Goal: Transaction & Acquisition: Purchase product/service

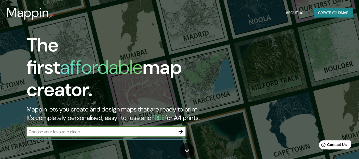
click at [118, 129] on input "text" at bounding box center [101, 132] width 149 height 6
type input "[GEOGRAPHIC_DATA]"
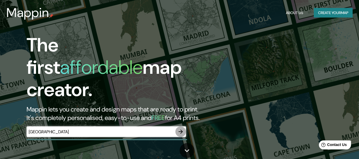
click at [183, 128] on icon "button" at bounding box center [180, 131] width 6 height 6
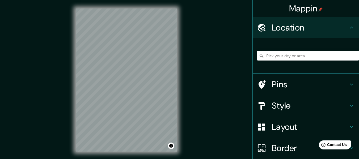
click at [178, 0] on html "Mappin Location Pins Style Layout Border Choose a border. Hint : you can make l…" at bounding box center [179, 79] width 359 height 159
click at [212, 19] on div "Mappin Location Pins Style Layout Border Choose a border. Hint : you can make l…" at bounding box center [179, 84] width 359 height 169
click at [130, 159] on html "Mappin Location Pins Style Layout Border Choose a border. Hint : you can make l…" at bounding box center [179, 79] width 359 height 159
click at [72, 102] on div "© Mapbox © OpenStreetMap Improve this map" at bounding box center [126, 80] width 118 height 160
click at [156, 159] on html "Mappin Location Pins Style Layout Border Choose a border. Hint : you can make l…" at bounding box center [179, 79] width 359 height 159
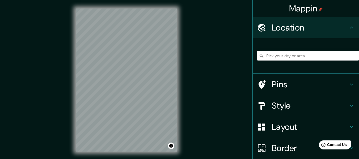
click at [70, 125] on div "© Mapbox © OpenStreetMap Improve this map" at bounding box center [126, 80] width 118 height 160
click at [145, 0] on html "Mappin Location Pins Style Layout Border Choose a border. Hint : you can make l…" at bounding box center [179, 79] width 359 height 159
click at [286, 87] on h4 "Pins" at bounding box center [310, 84] width 76 height 11
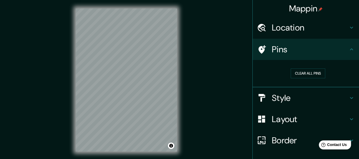
click at [294, 98] on h4 "Style" at bounding box center [310, 98] width 76 height 11
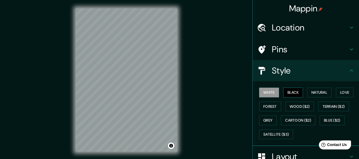
click at [291, 88] on button "Black" at bounding box center [293, 93] width 20 height 10
click at [318, 88] on button "Natural" at bounding box center [319, 93] width 24 height 10
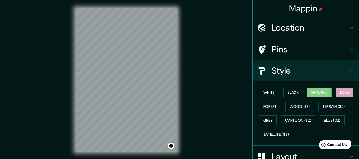
click at [341, 91] on button "Love" at bounding box center [345, 93] width 18 height 10
click at [272, 105] on button "Forest" at bounding box center [270, 107] width 22 height 10
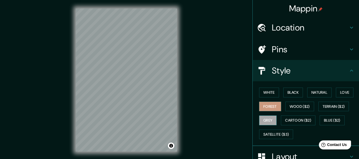
click at [263, 121] on button "Grey" at bounding box center [268, 120] width 18 height 10
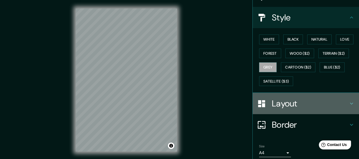
click at [282, 103] on h4 "Layout" at bounding box center [310, 103] width 76 height 11
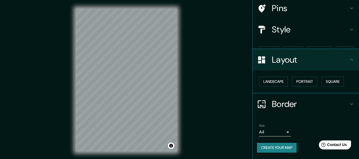
scroll to position [32, 0]
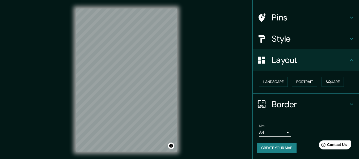
click at [272, 42] on h4 "Style" at bounding box center [310, 38] width 76 height 11
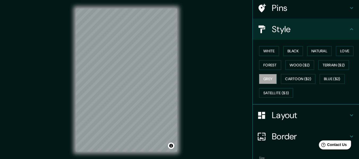
scroll to position [58, 0]
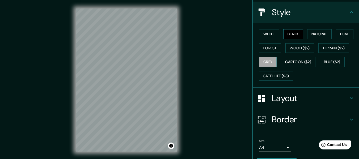
click at [285, 37] on button "Black" at bounding box center [293, 34] width 20 height 10
click at [311, 32] on button "Natural" at bounding box center [319, 34] width 24 height 10
